Goal: Check status: Check status

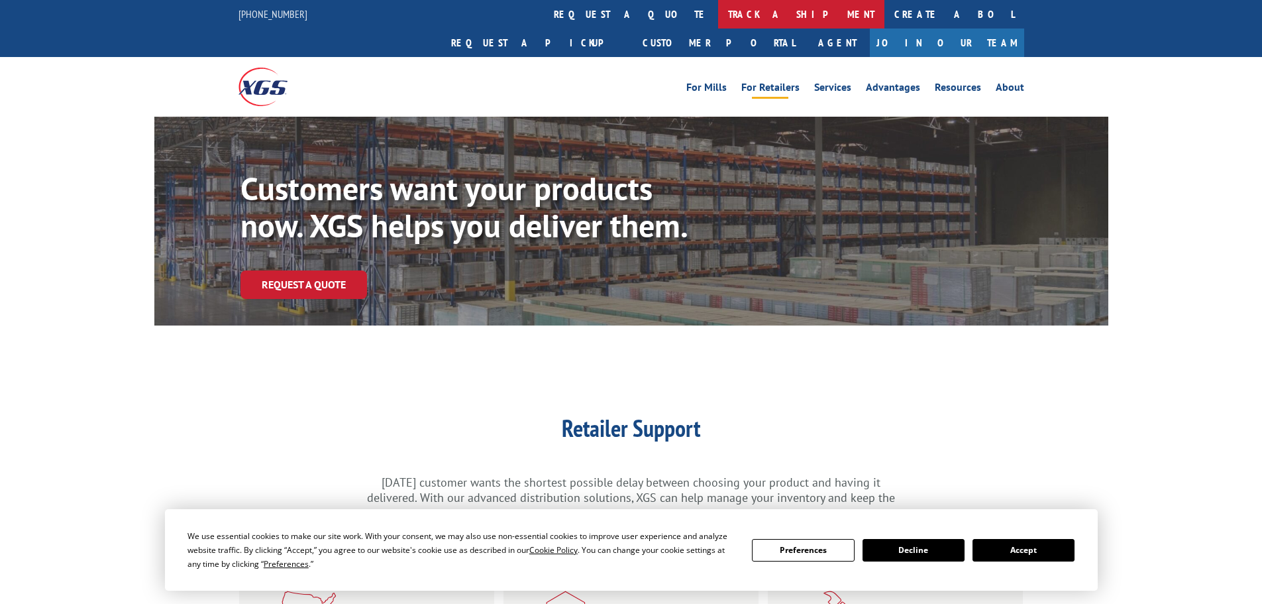
click at [718, 15] on link "track a shipment" at bounding box center [801, 14] width 166 height 28
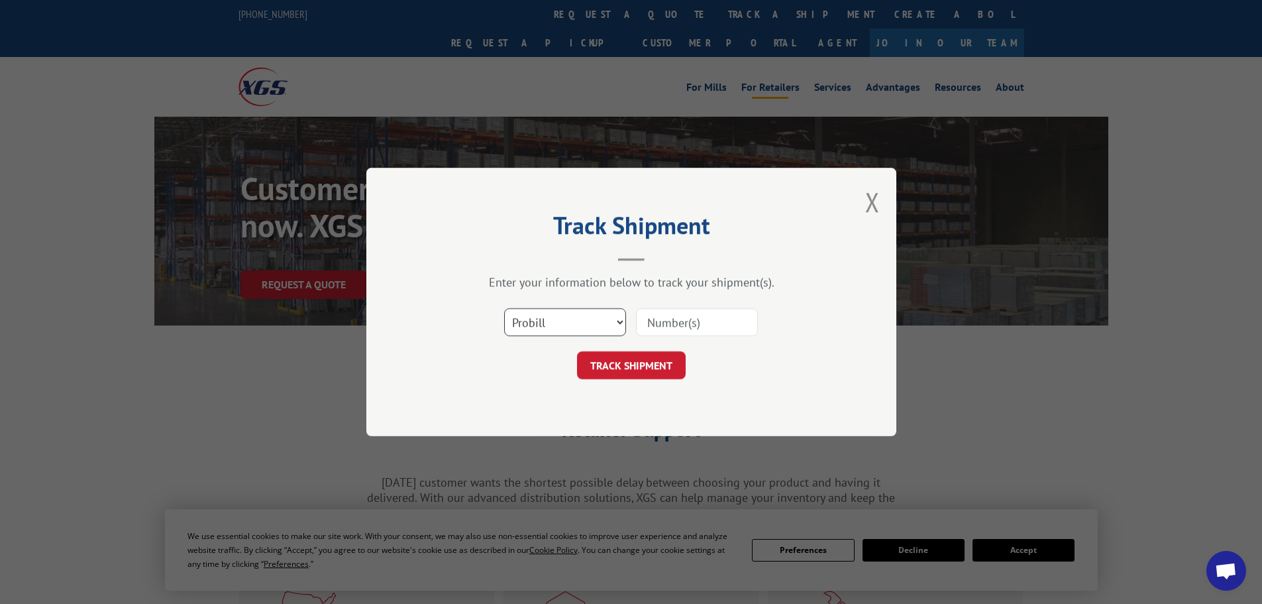
click at [555, 318] on select "Select category... Probill BOL PO" at bounding box center [565, 322] width 122 height 28
select select "po"
click at [504, 308] on select "Select category... Probill BOL PO" at bounding box center [565, 322] width 122 height 28
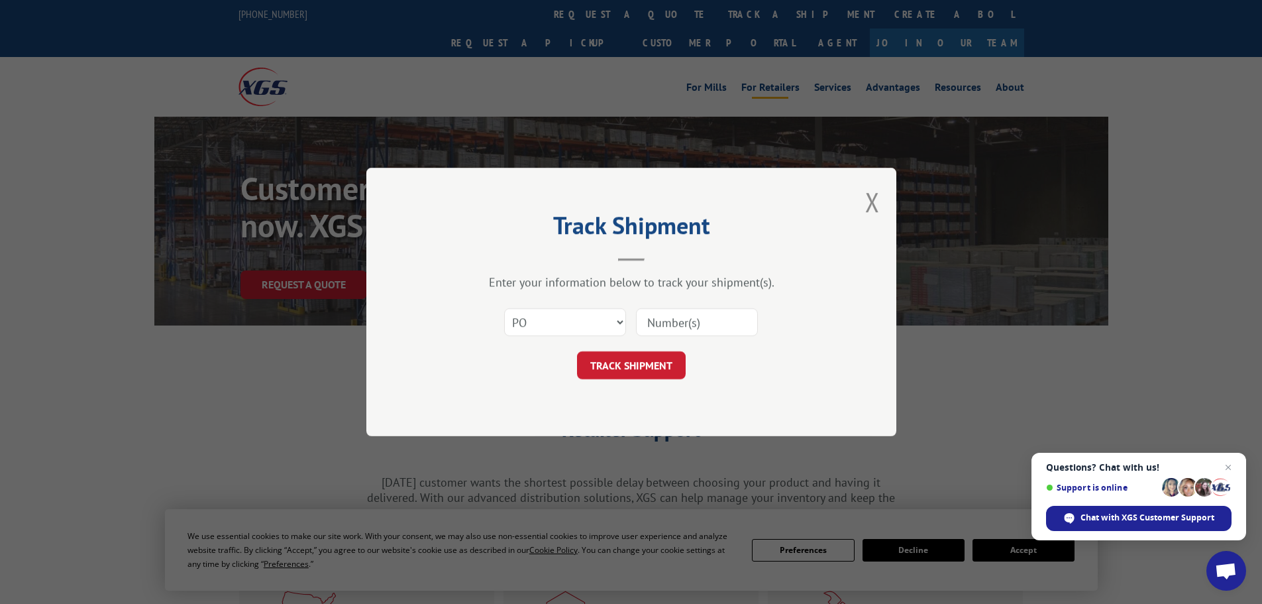
click at [641, 325] on input at bounding box center [697, 322] width 122 height 28
paste input "04530381"
type input "04530381"
click at [632, 360] on button "TRACK SHIPMENT" at bounding box center [631, 365] width 109 height 28
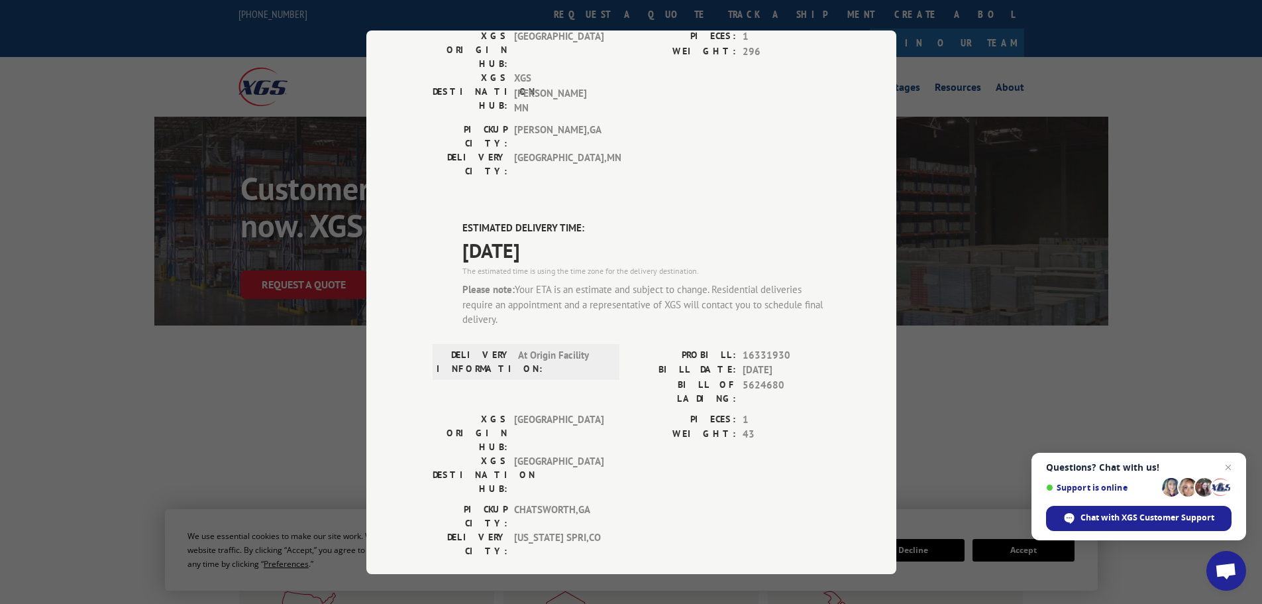
scroll to position [508, 0]
